Goal: Information Seeking & Learning: Learn about a topic

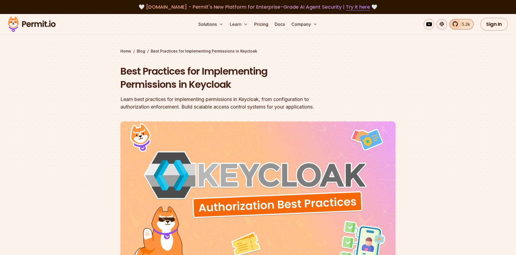
click at [463, 27] on span "5.3k" at bounding box center [465, 24] width 12 height 6
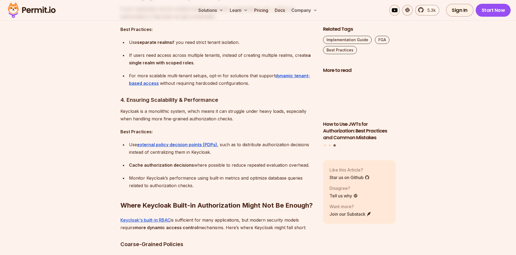
scroll to position [823, 0]
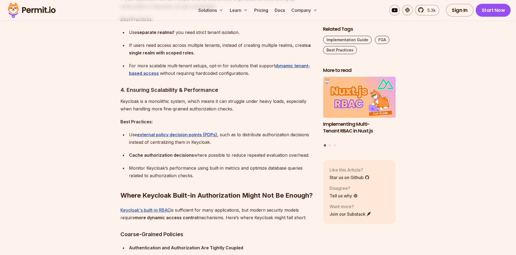
click at [247, 134] on div "Use external policy decision points (PDPs) , such as to distribute authorizatio…" at bounding box center [221, 138] width 185 height 15
click at [291, 132] on div "Use external policy decision points (PDPs) , such as to distribute authorizatio…" at bounding box center [221, 138] width 185 height 15
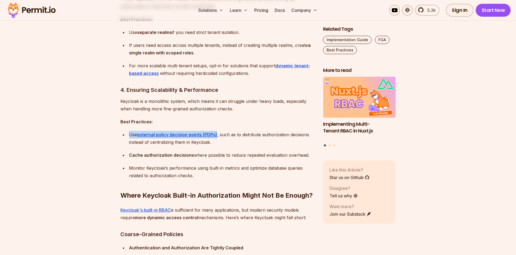
click at [291, 132] on div "Use external policy decision points (PDPs) , such as to distribute authorizatio…" at bounding box center [221, 138] width 185 height 15
click at [268, 138] on div "Use external policy decision points (PDPs) , such as to distribute authorizatio…" at bounding box center [221, 138] width 185 height 15
click at [220, 147] on ul "Use external policy decision points (PDPs) , such as to distribute authorizatio…" at bounding box center [217, 155] width 194 height 48
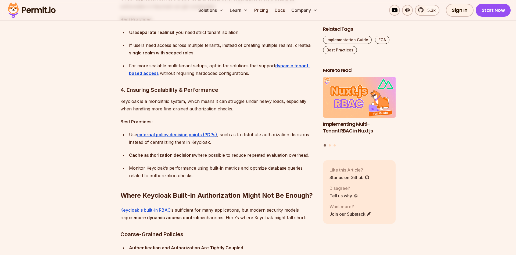
click at [137, 156] on strong "Cache authorization decisions" at bounding box center [161, 154] width 65 height 5
click at [173, 155] on strong "Cache authorization decisions" at bounding box center [161, 154] width 65 height 5
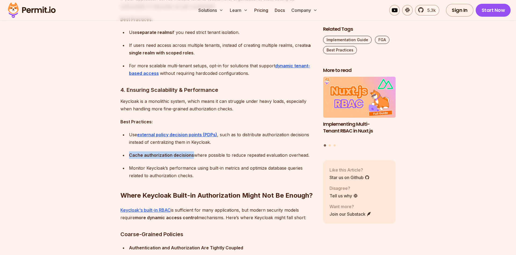
click at [173, 155] on strong "Cache authorization decisions" at bounding box center [161, 154] width 65 height 5
click at [153, 156] on strong "Cache authorization decisions" at bounding box center [161, 154] width 65 height 5
click at [181, 155] on strong "Cache authorization decisions" at bounding box center [161, 154] width 65 height 5
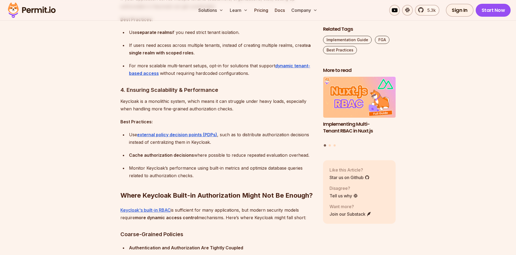
click at [181, 155] on strong "Cache authorization decisions" at bounding box center [161, 154] width 65 height 5
click at [175, 155] on strong "Cache authorization decisions" at bounding box center [161, 154] width 65 height 5
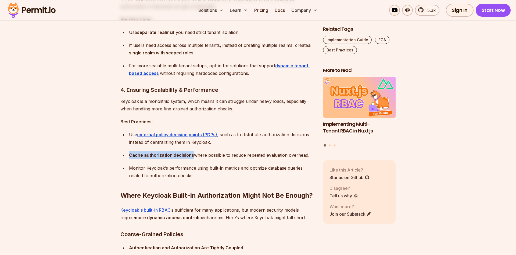
click at [156, 156] on strong "Cache authorization decisions" at bounding box center [161, 154] width 65 height 5
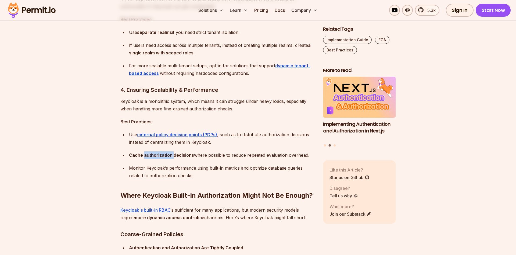
click at [156, 156] on strong "Cache authorization decisions" at bounding box center [161, 154] width 65 height 5
click at [127, 155] on li "Cache authorization decisions where possible to reduce repeated evaluation over…" at bounding box center [220, 155] width 187 height 8
click at [133, 154] on strong "Cache authorization decisions" at bounding box center [161, 154] width 65 height 5
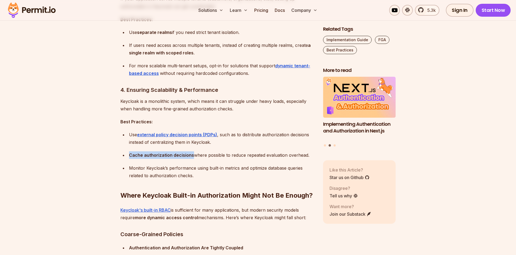
click at [133, 154] on strong "Cache authorization decisions" at bounding box center [161, 154] width 65 height 5
click at [168, 156] on strong "Cache authorization decisions" at bounding box center [161, 154] width 65 height 5
click at [181, 154] on strong "Cache authorization decisions" at bounding box center [161, 154] width 65 height 5
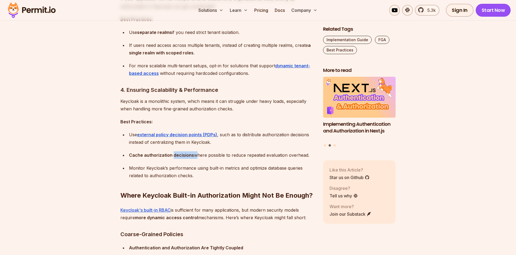
click at [181, 154] on strong "Cache authorization decisions" at bounding box center [161, 154] width 65 height 5
click at [203, 154] on div "Cache authorization decisions where possible to reduce repeated evaluation over…" at bounding box center [221, 155] width 185 height 8
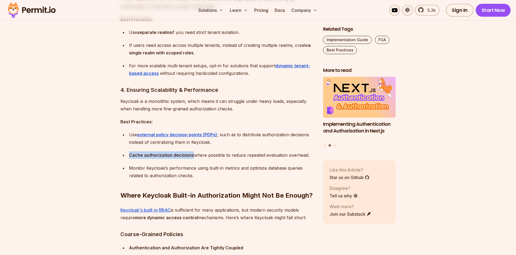
click at [223, 154] on div "Cache authorization decisions where possible to reduce repeated evaluation over…" at bounding box center [221, 155] width 185 height 8
click at [231, 154] on div "Cache authorization decisions where possible to reduce repeated evaluation over…" at bounding box center [221, 155] width 185 height 8
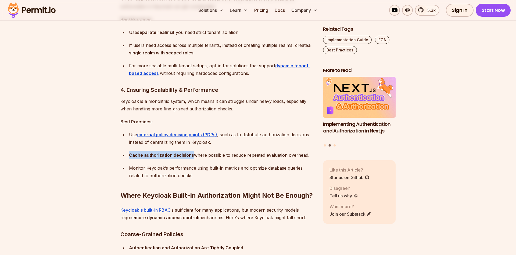
click at [231, 154] on div "Cache authorization decisions where possible to reduce repeated evaluation over…" at bounding box center [221, 155] width 185 height 8
click at [217, 154] on div "Cache authorization decisions where possible to reduce repeated evaluation over…" at bounding box center [221, 155] width 185 height 8
click at [245, 154] on div "Cache authorization decisions where possible to reduce repeated evaluation over…" at bounding box center [221, 155] width 185 height 8
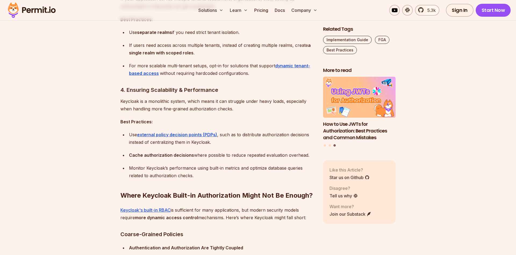
scroll to position [850, 0]
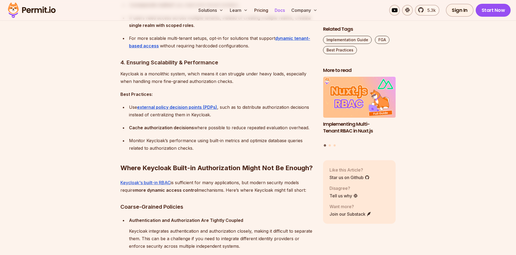
click at [278, 10] on link "Docs" at bounding box center [280, 10] width 15 height 11
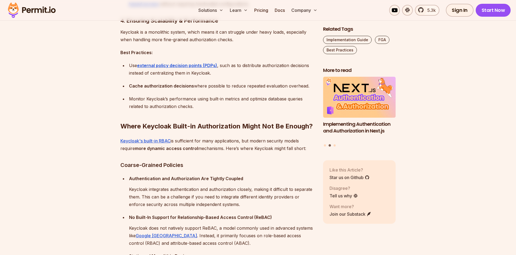
scroll to position [905, 0]
